Goal: Task Accomplishment & Management: Manage account settings

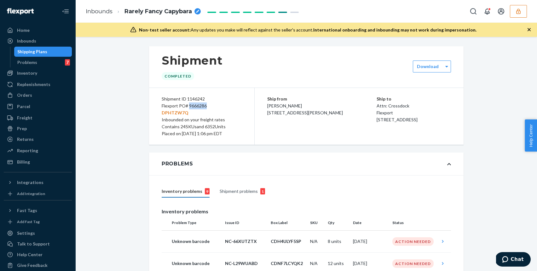
click at [521, 14] on button "button" at bounding box center [517, 11] width 17 height 13
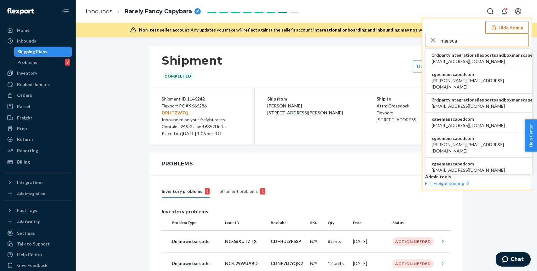
type input "mansca"
click at [476, 77] on li "cgeemanscapedcom [PERSON_NAME][EMAIL_ADDRESS][DOMAIN_NAME]" at bounding box center [478, 81] width 106 height 26
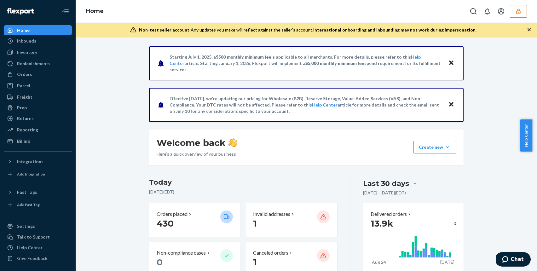
click at [525, 11] on button "button" at bounding box center [517, 11] width 17 height 13
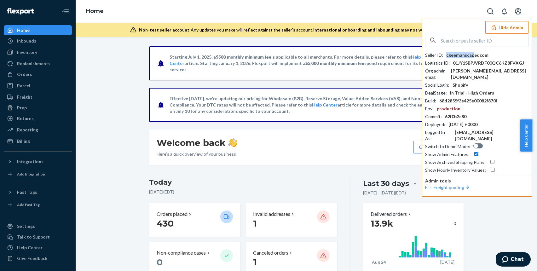
click at [473, 55] on div "cgeemanscapedcom" at bounding box center [467, 55] width 42 height 6
click at [469, 55] on div "cgeemanscapedcom" at bounding box center [467, 55] width 42 height 6
